Goal: Task Accomplishment & Management: Use online tool/utility

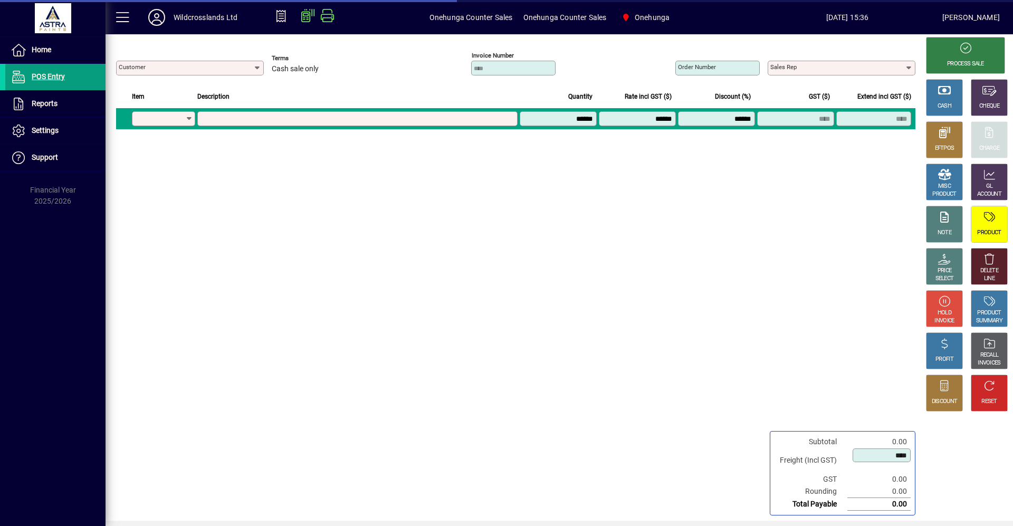
type input "**********"
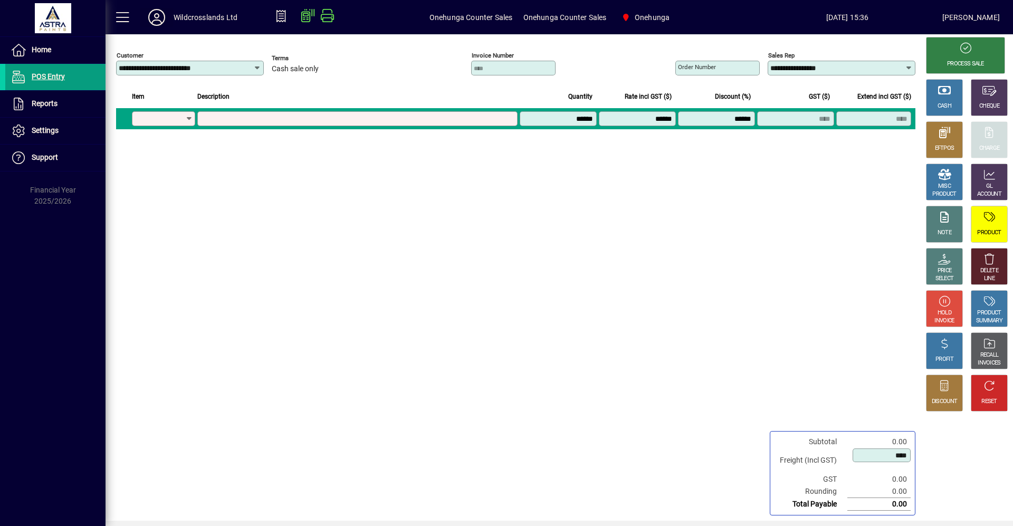
click at [162, 18] on icon at bounding box center [156, 17] width 21 height 17
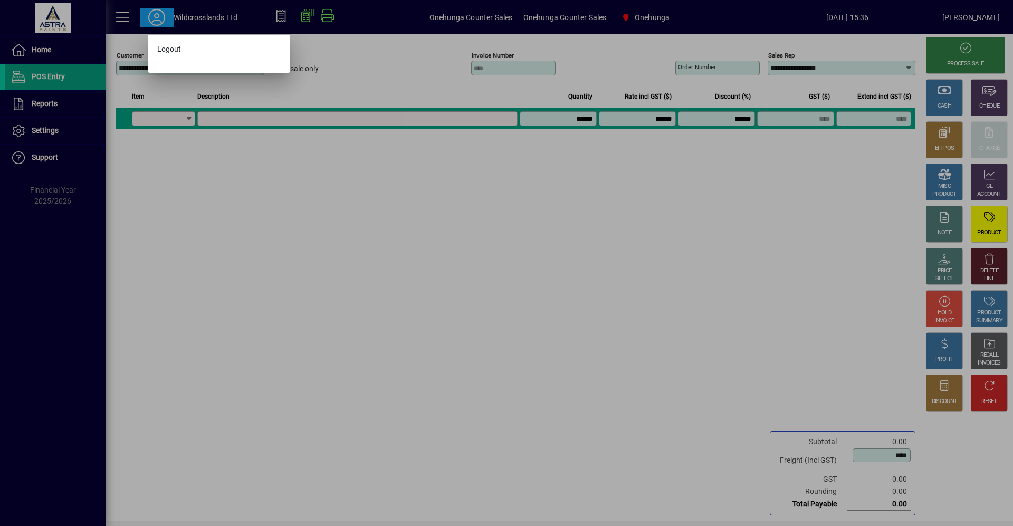
click at [121, 20] on div at bounding box center [506, 263] width 1013 height 526
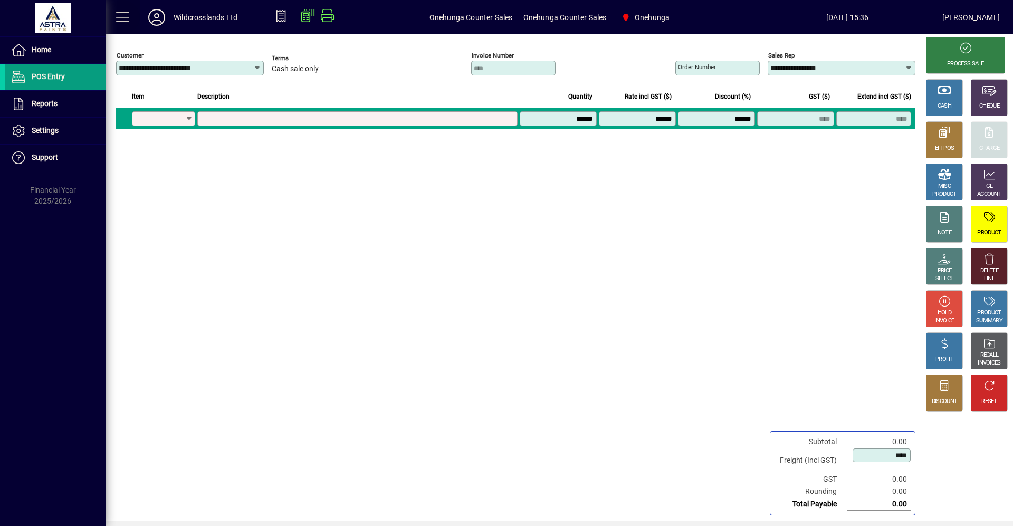
click at [123, 17] on span at bounding box center [122, 17] width 25 height 25
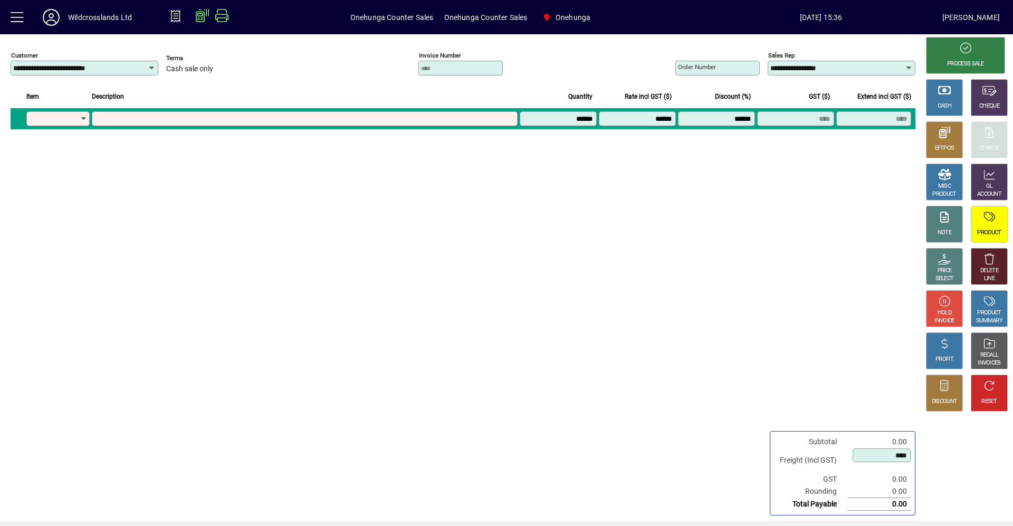
click at [91, 16] on div "Wildcrosslands Ltd" at bounding box center [100, 17] width 64 height 17
click at [983, 13] on div "Lisa Cross" at bounding box center [970, 17] width 57 height 17
click at [941, 19] on span "03/09/2025 15:36" at bounding box center [820, 17] width 242 height 17
click at [800, 14] on span "03/09/2025 15:36" at bounding box center [820, 17] width 242 height 17
click at [377, 12] on span "Onehunga Counter Sales" at bounding box center [391, 17] width 83 height 17
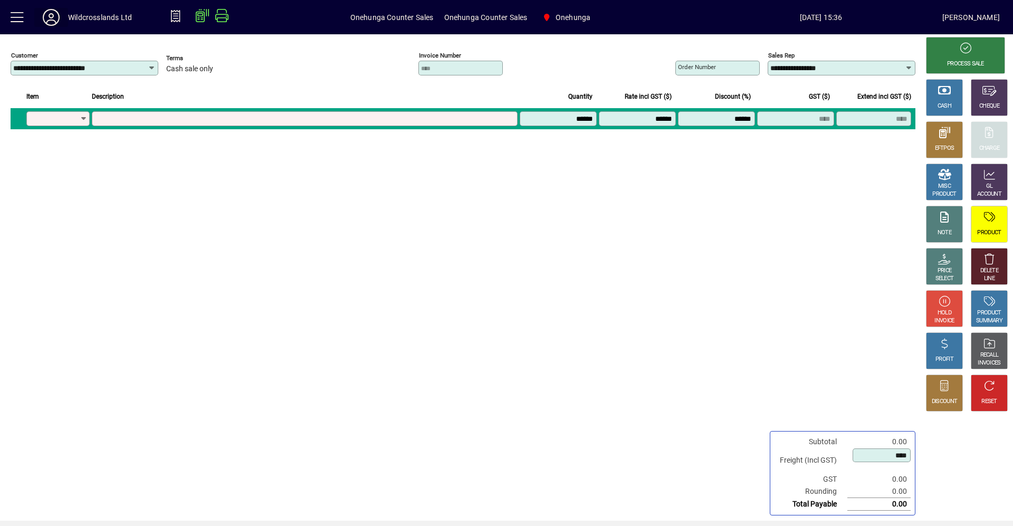
click at [55, 15] on icon at bounding box center [51, 17] width 21 height 17
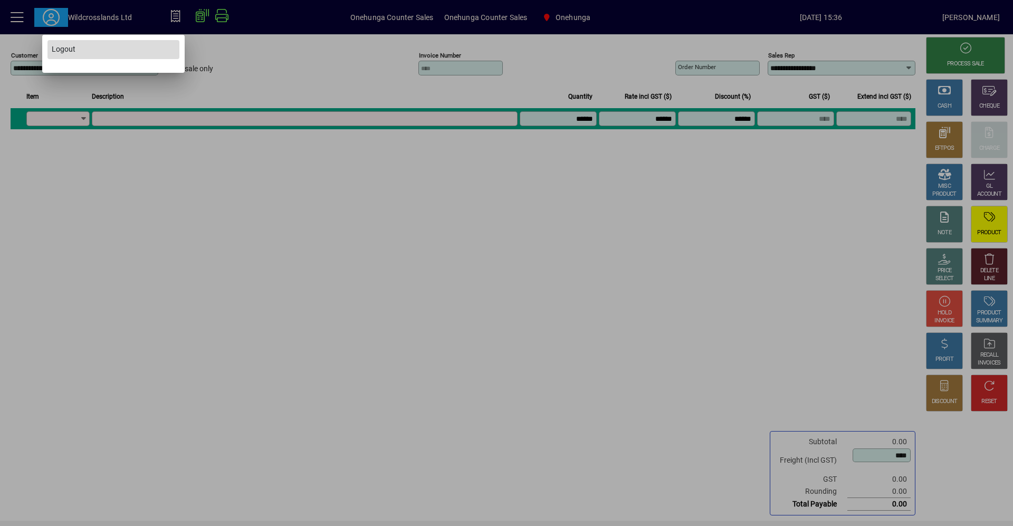
click at [62, 51] on span "Logout" at bounding box center [64, 49] width 24 height 11
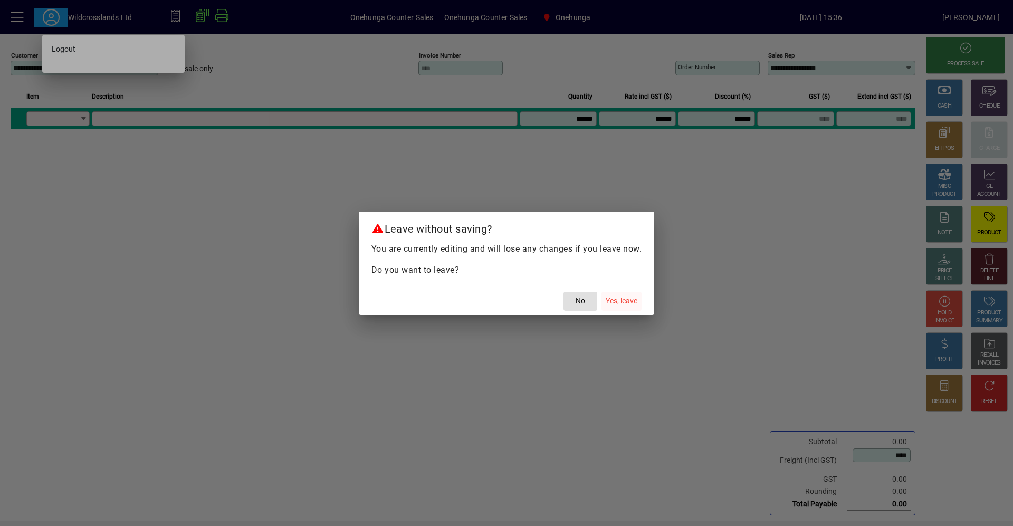
click at [622, 301] on span "Yes, leave" at bounding box center [622, 300] width 32 height 11
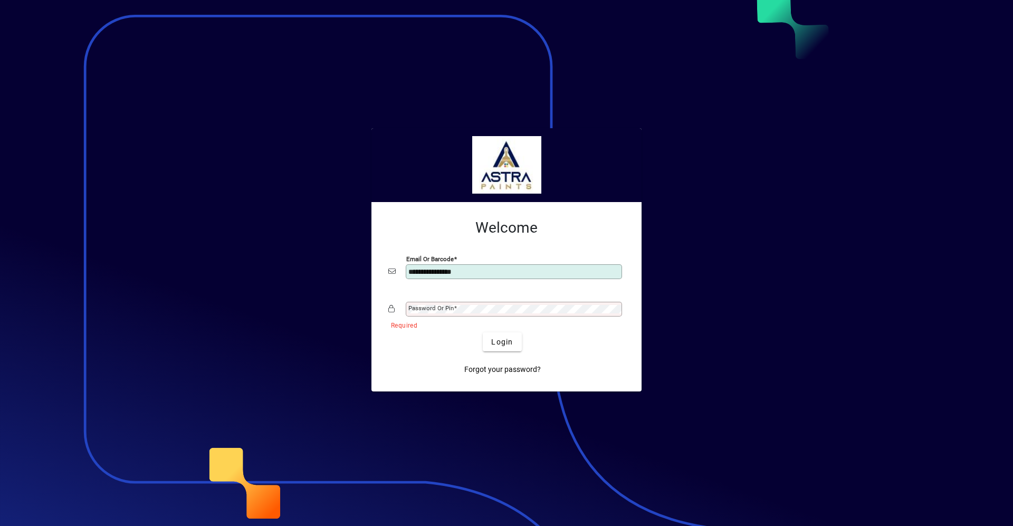
drag, startPoint x: 486, startPoint y: 274, endPoint x: 359, endPoint y: 280, distance: 127.2
click at [335, 274] on app-login-layout "**********" at bounding box center [506, 263] width 1013 height 526
type input "**********"
click at [483, 332] on button "Login" at bounding box center [502, 341] width 39 height 19
